Goal: Information Seeking & Learning: Check status

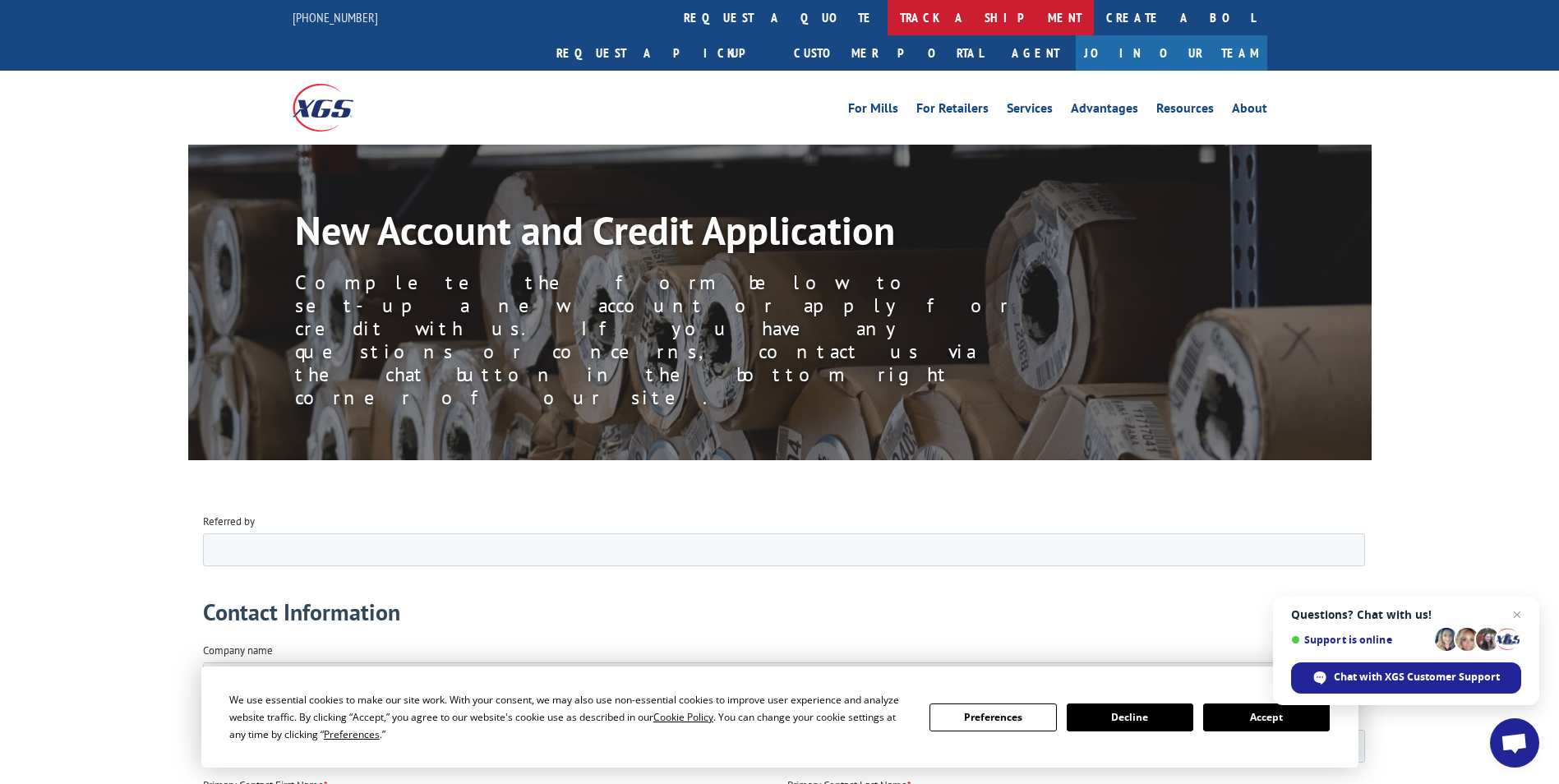
click at [888, 21] on link "track a shipment" at bounding box center [991, 17] width 206 height 35
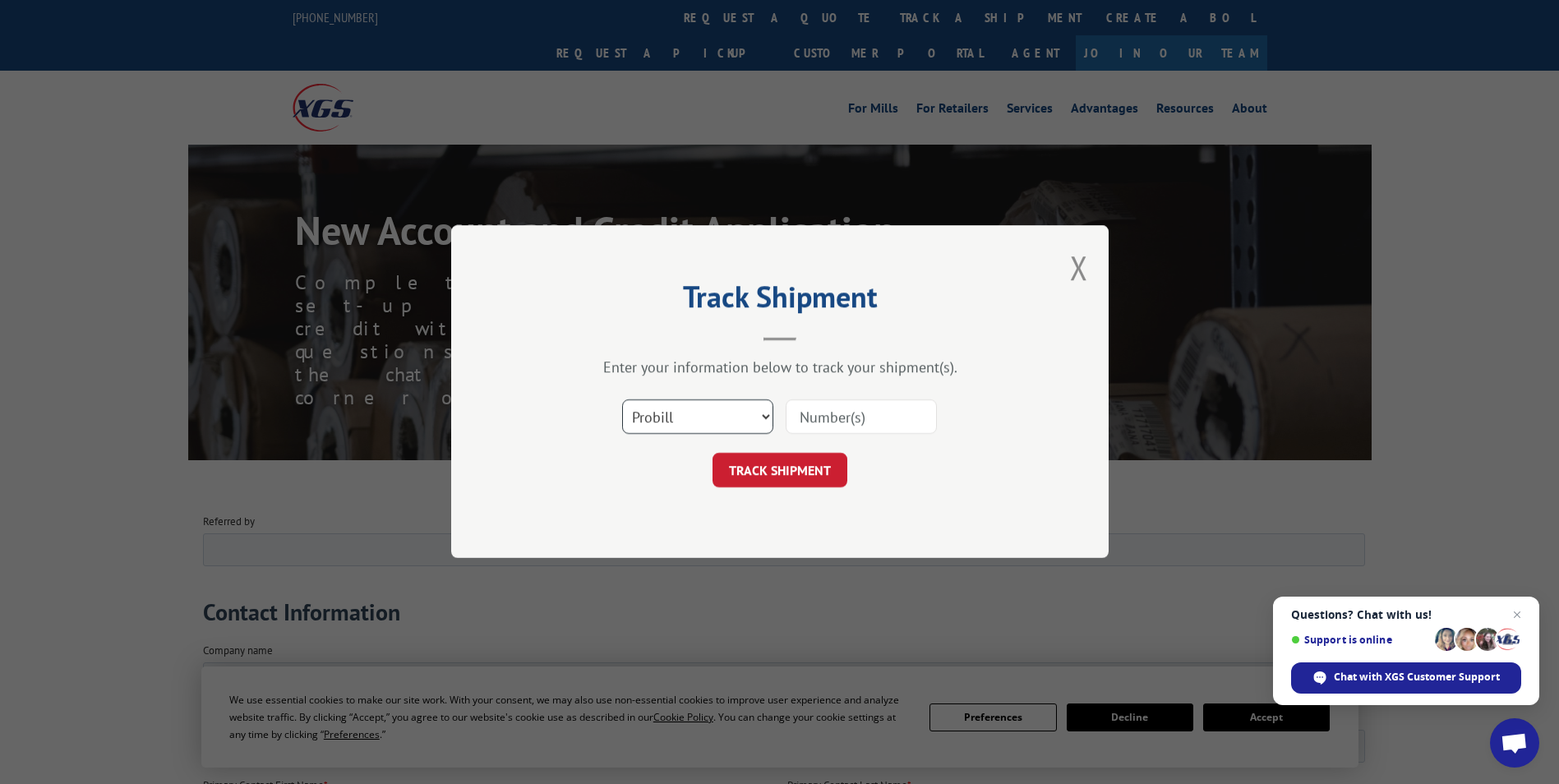
click at [762, 414] on select "Select category... Probill BOL PO" at bounding box center [698, 417] width 151 height 35
select select "bol"
click at [622, 400] on select "Select category... Probill BOL PO" at bounding box center [698, 417] width 151 height 35
click at [858, 427] on input at bounding box center [862, 417] width 151 height 35
type input "31001"
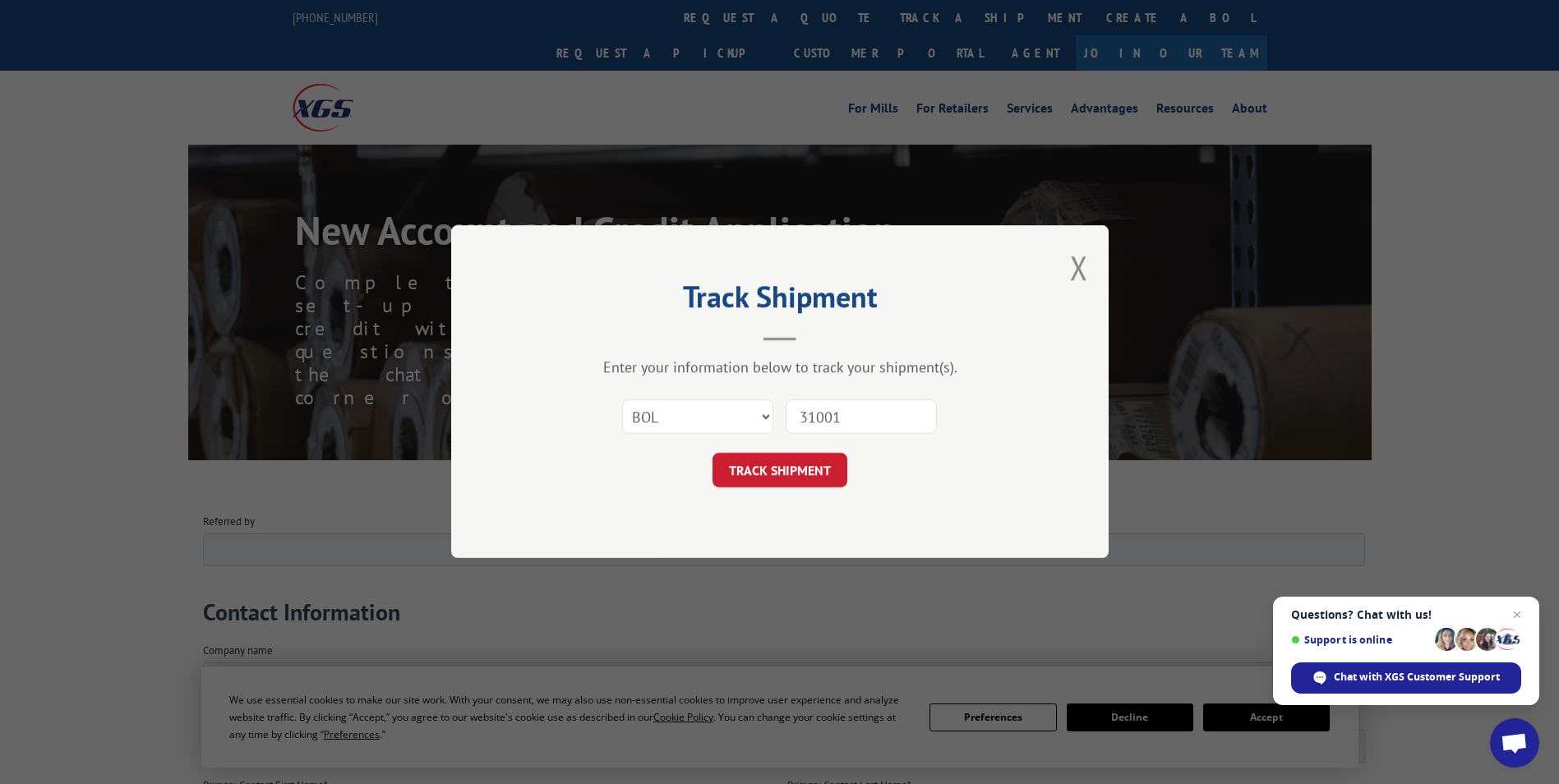
click button "TRACK SHIPMENT" at bounding box center [780, 471] width 135 height 35
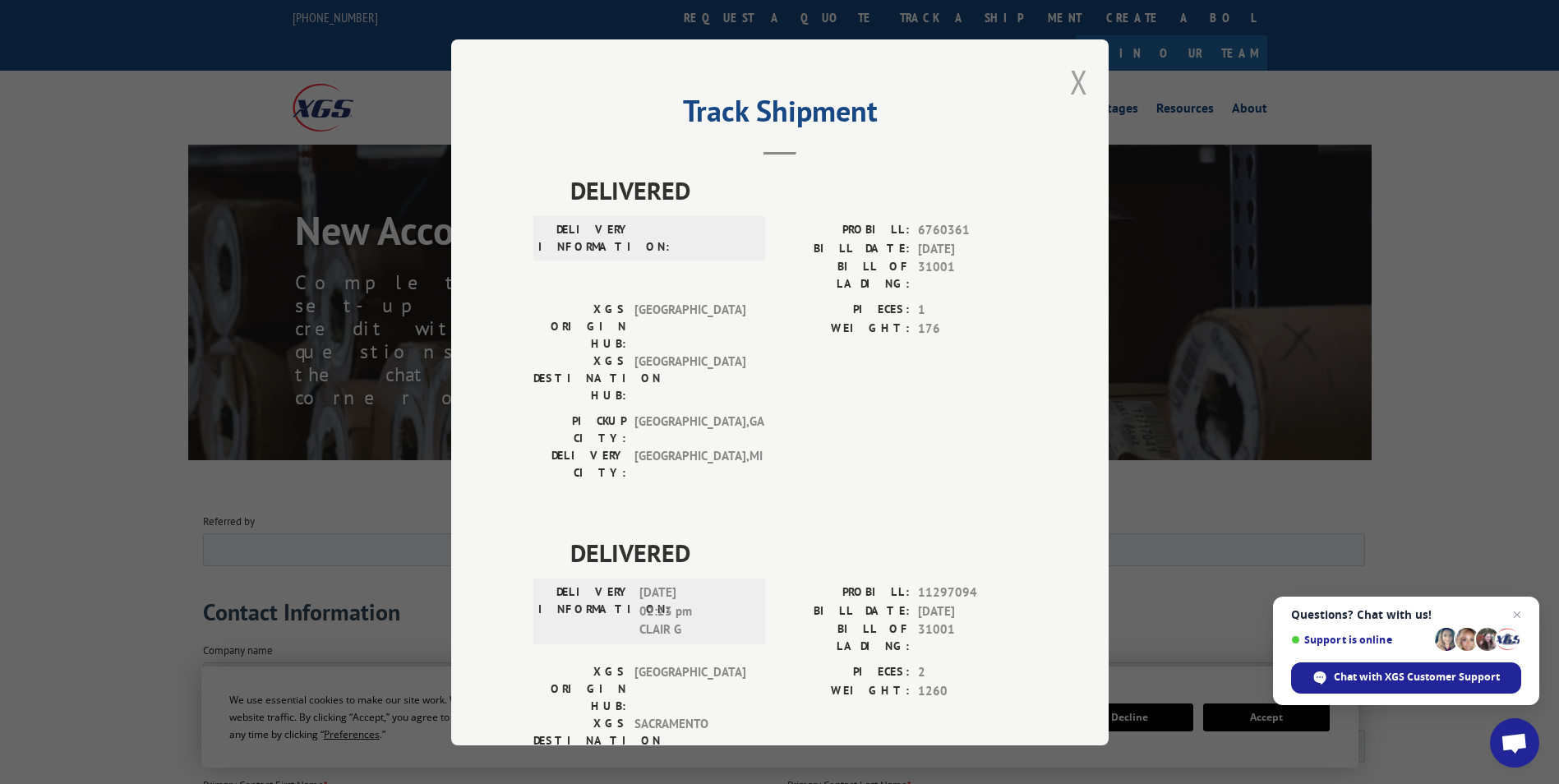
click at [1071, 78] on button "Close modal" at bounding box center [1080, 81] width 18 height 44
